Goal: Entertainment & Leisure: Consume media (video, audio)

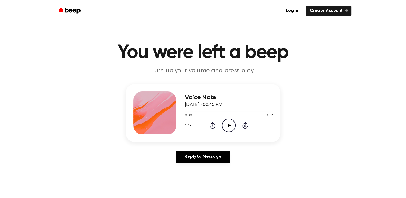
click at [231, 130] on icon "Play Audio" at bounding box center [229, 126] width 14 height 14
drag, startPoint x: 193, startPoint y: 111, endPoint x: 182, endPoint y: 111, distance: 11.0
click at [182, 111] on div "Voice Note [DATE] · 03:45 PM 0:06 0:52 Your browser does not support the [objec…" at bounding box center [203, 113] width 155 height 58
click at [186, 111] on div at bounding box center [191, 111] width 13 height 1
click at [226, 127] on icon "Play Audio" at bounding box center [229, 126] width 14 height 14
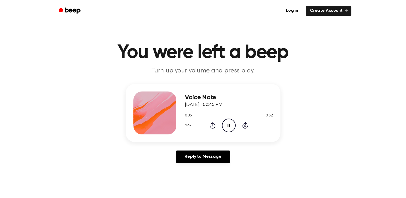
click at [213, 126] on icon "Rewind 5 seconds" at bounding box center [213, 125] width 6 height 7
click at [225, 128] on icon "Play Audio" at bounding box center [229, 126] width 14 height 14
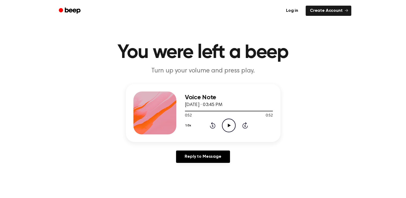
click at [225, 128] on icon "Play Audio" at bounding box center [229, 126] width 14 height 14
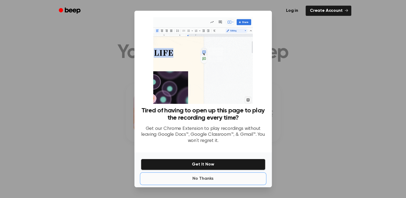
click at [197, 180] on button "No Thanks" at bounding box center [203, 178] width 125 height 11
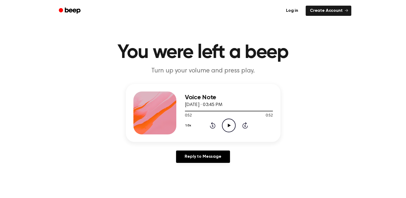
click at [227, 127] on icon "Play Audio" at bounding box center [229, 126] width 14 height 14
click at [328, 100] on div "Voice Note [DATE] · 03:45 PM 0:52 0:52 Your browser does not support the [objec…" at bounding box center [202, 125] width 393 height 83
click at [232, 124] on icon "Play Audio" at bounding box center [229, 126] width 14 height 14
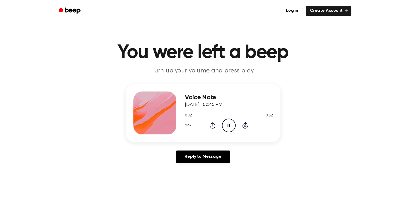
click at [214, 124] on icon at bounding box center [213, 125] width 6 height 6
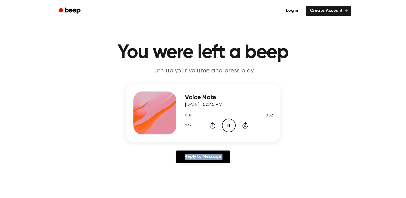
click at [214, 124] on icon at bounding box center [213, 125] width 6 height 6
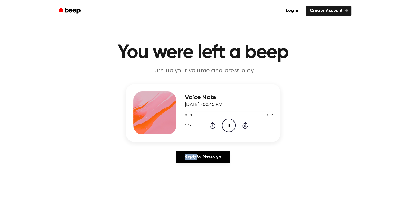
click at [214, 124] on icon at bounding box center [213, 125] width 6 height 6
drag, startPoint x: 214, startPoint y: 124, endPoint x: 229, endPoint y: 127, distance: 14.5
click at [229, 127] on icon "Play Audio" at bounding box center [229, 126] width 14 height 14
